Goal: Navigation & Orientation: Find specific page/section

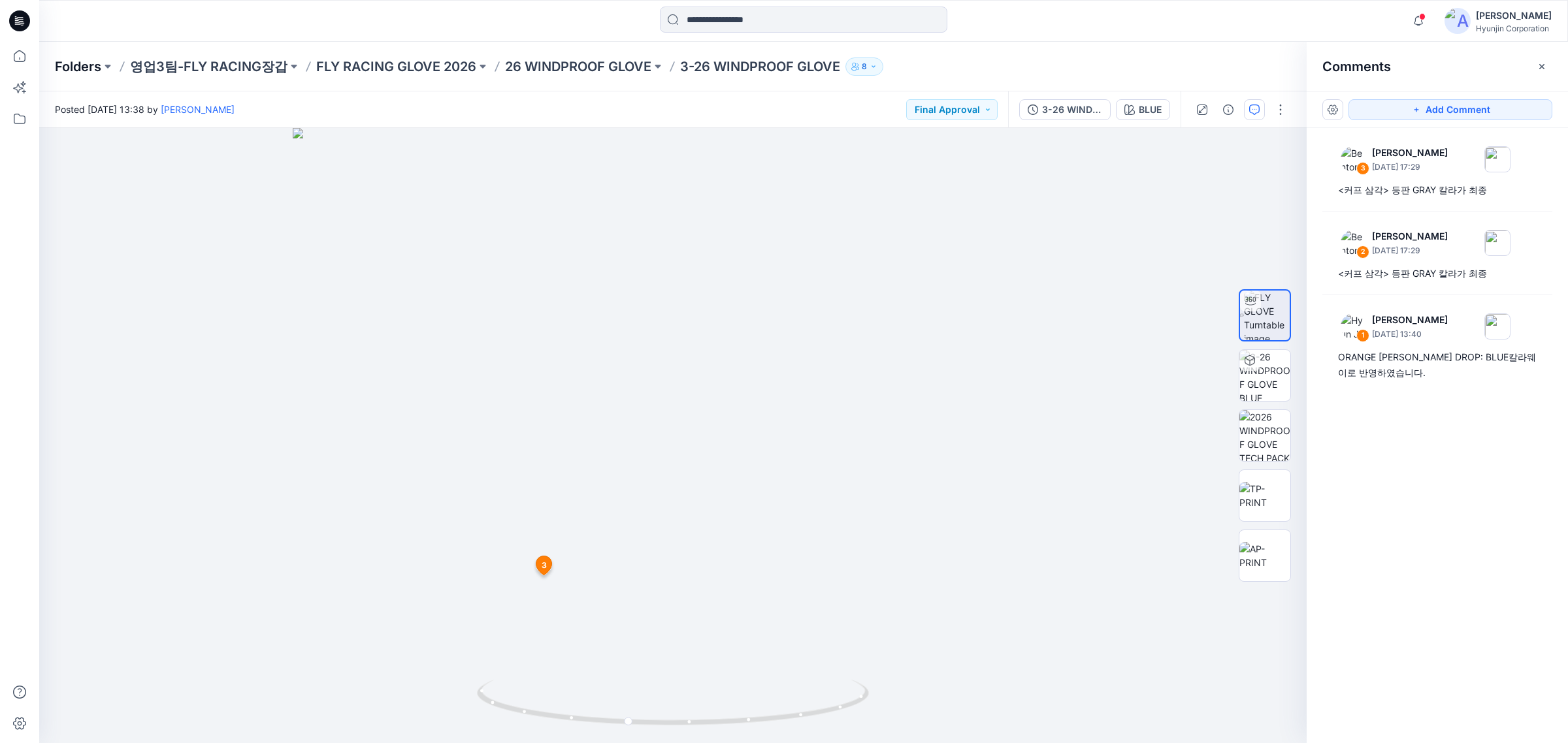
click at [83, 62] on p "Folders" at bounding box center [78, 66] width 47 height 18
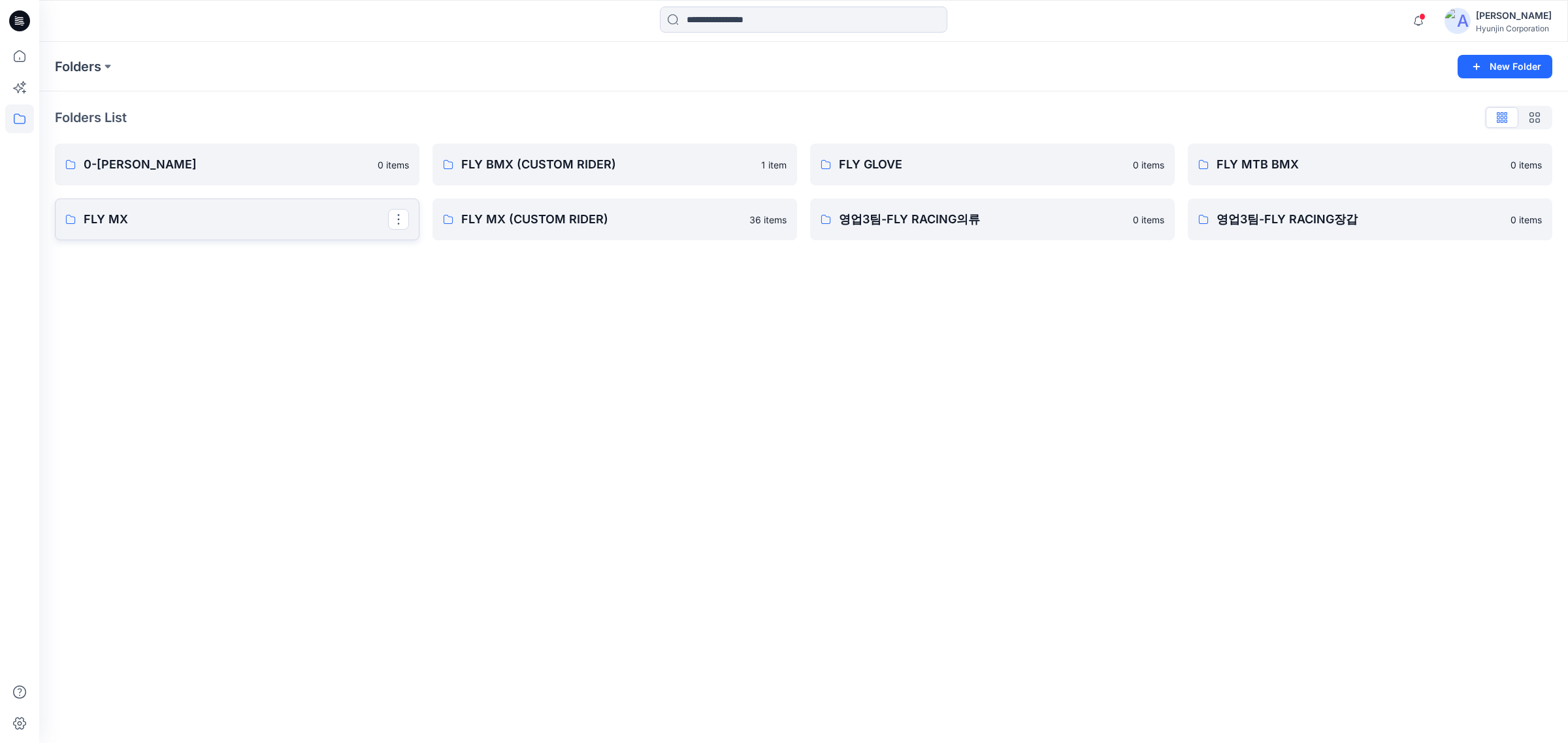
click at [304, 230] on link "FLY MX" at bounding box center [237, 219] width 365 height 42
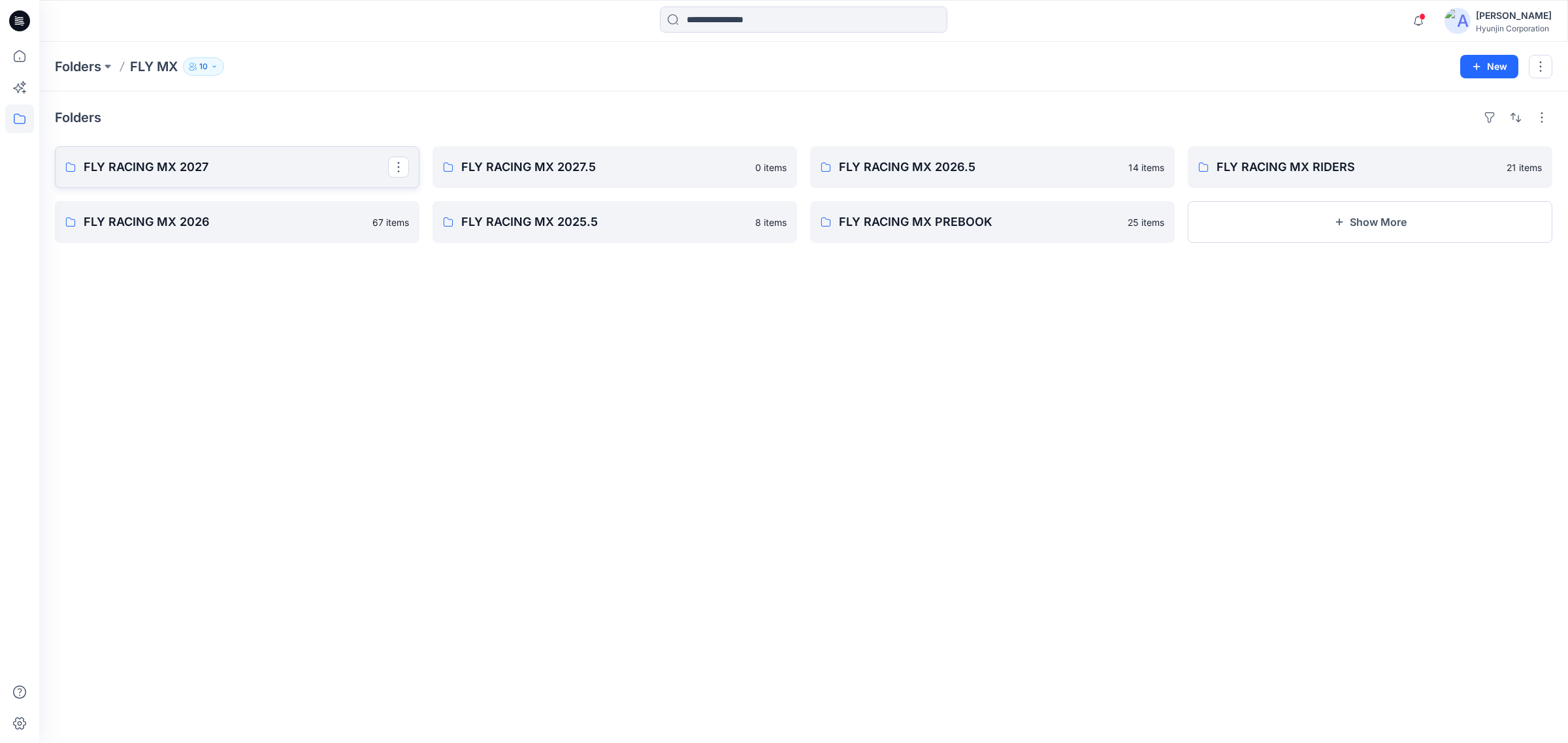
click at [230, 154] on link "FLY RACING MX 2027" at bounding box center [237, 167] width 365 height 42
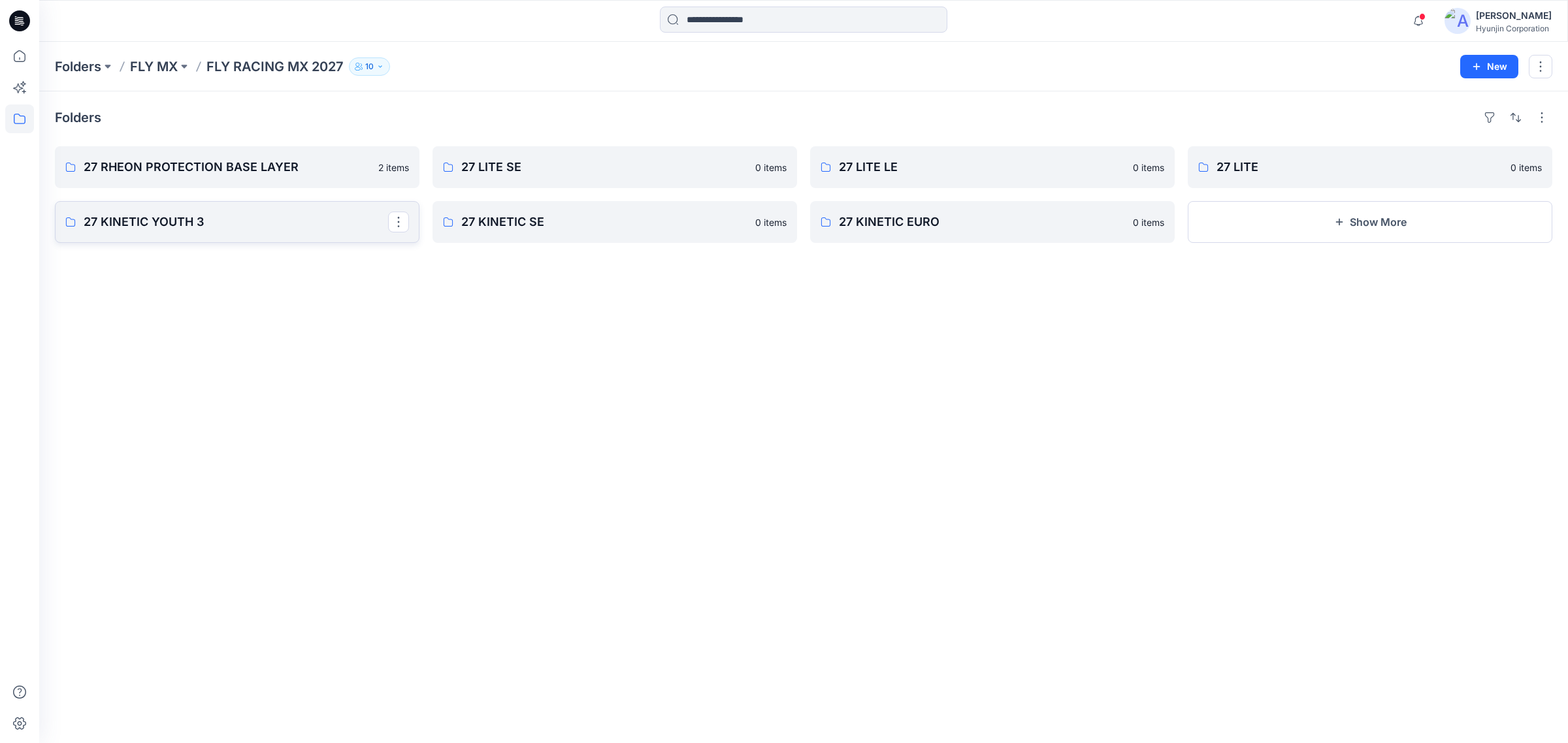
click at [265, 209] on link "27 KINETIC YOUTH 3" at bounding box center [237, 222] width 365 height 42
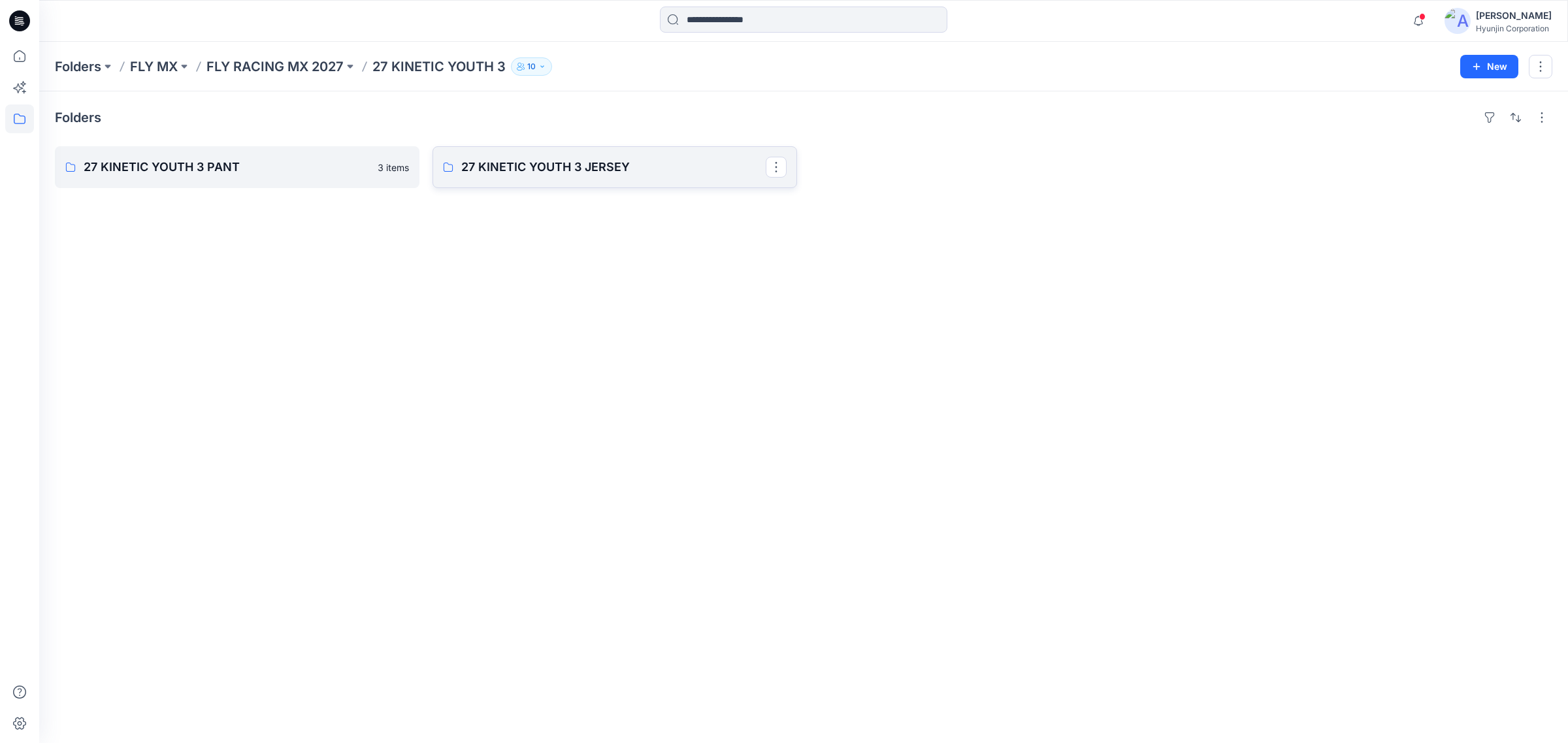
click at [616, 167] on p "27 KINETIC YOUTH 3 JERSEY" at bounding box center [613, 167] width 304 height 18
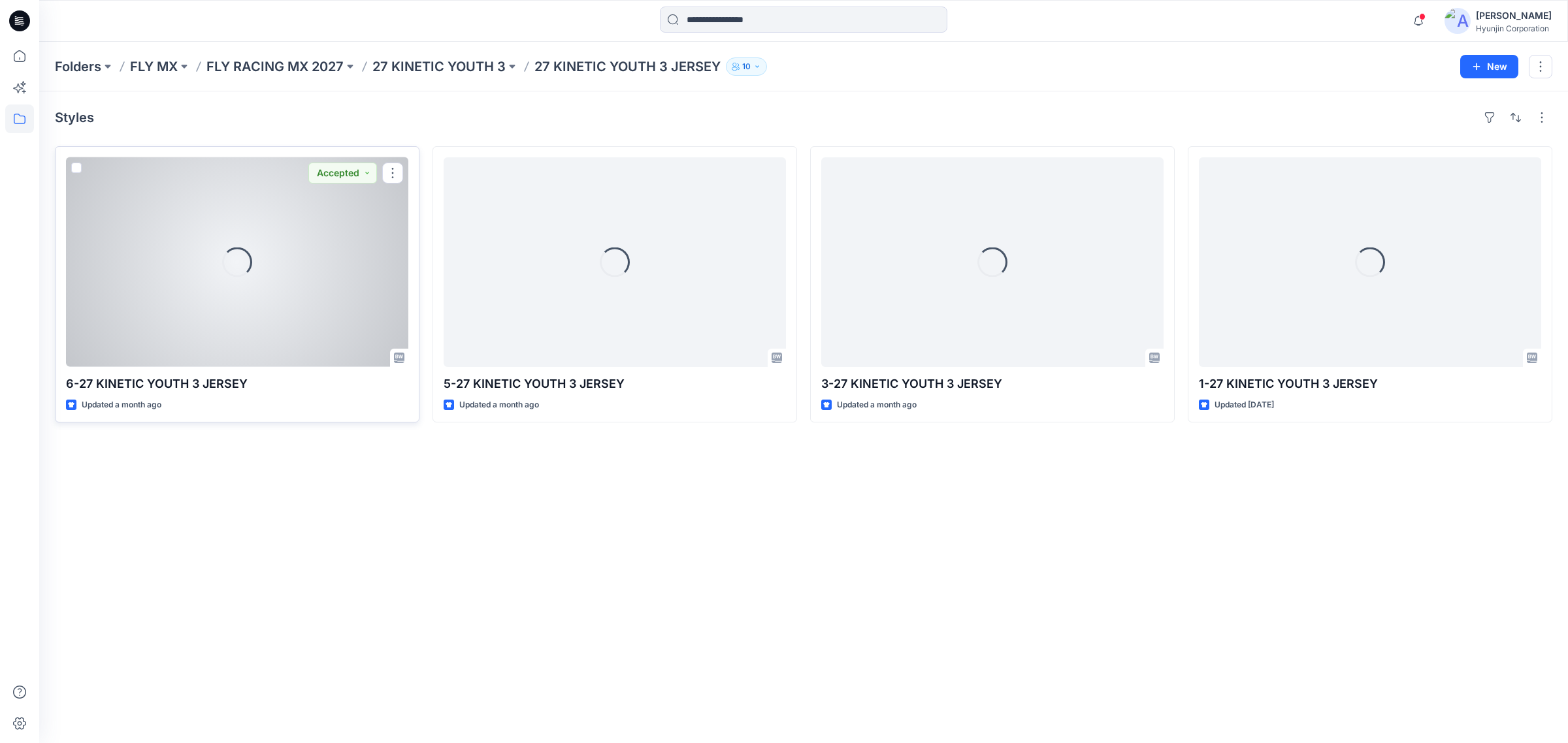
click at [193, 219] on div "Loading..." at bounding box center [237, 262] width 343 height 209
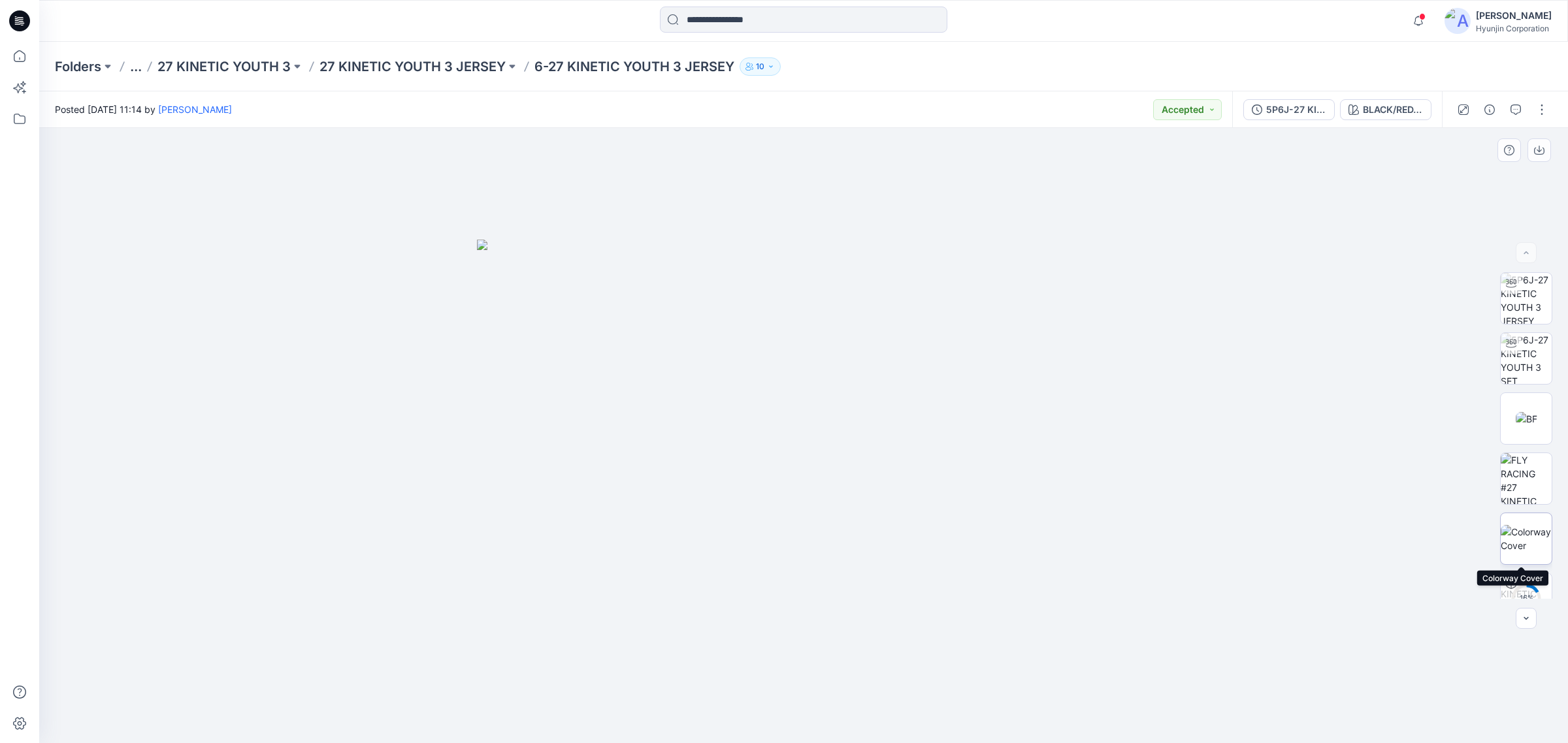
click at [1522, 525] on img at bounding box center [1525, 539] width 51 height 28
drag, startPoint x: 1186, startPoint y: 519, endPoint x: 1203, endPoint y: 434, distance: 86.7
click at [1186, 519] on div at bounding box center [804, 436] width 1529 height 615
